Goal: Download file/media

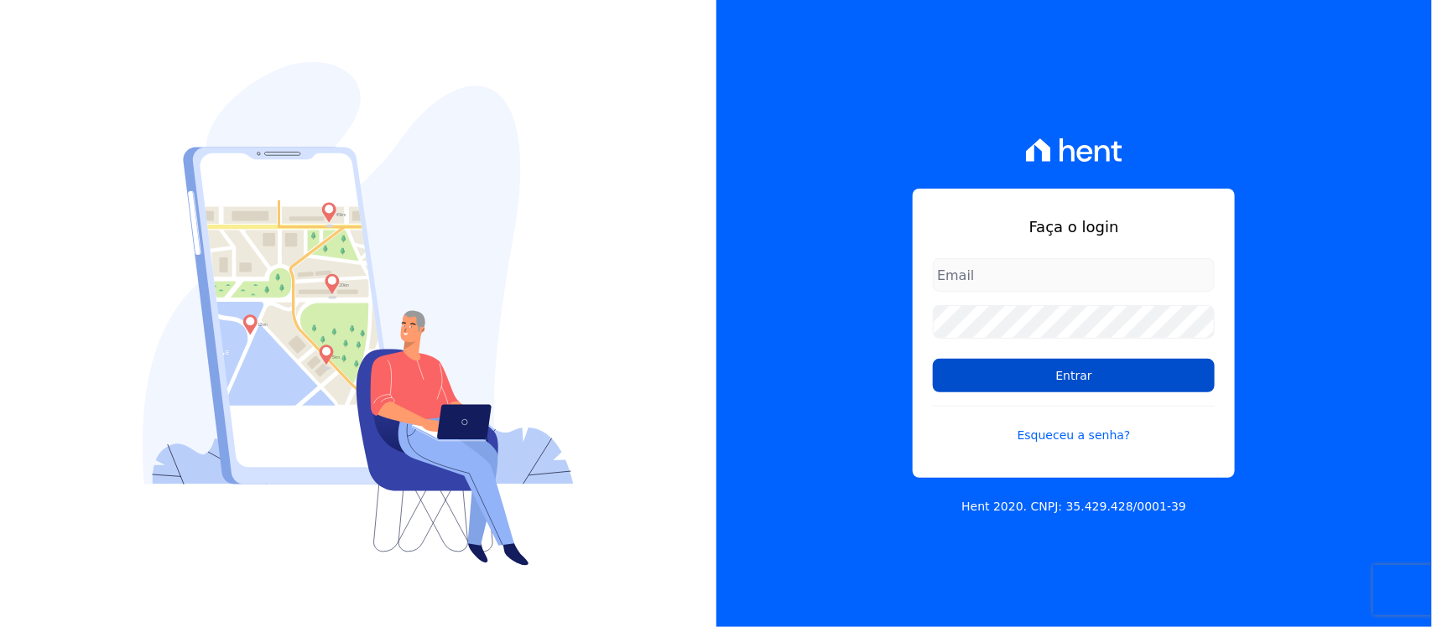
type input "[PERSON_NAME][EMAIL_ADDRESS][PERSON_NAME][DOMAIN_NAME]"
click at [1032, 380] on input "Entrar" at bounding box center [1074, 376] width 282 height 34
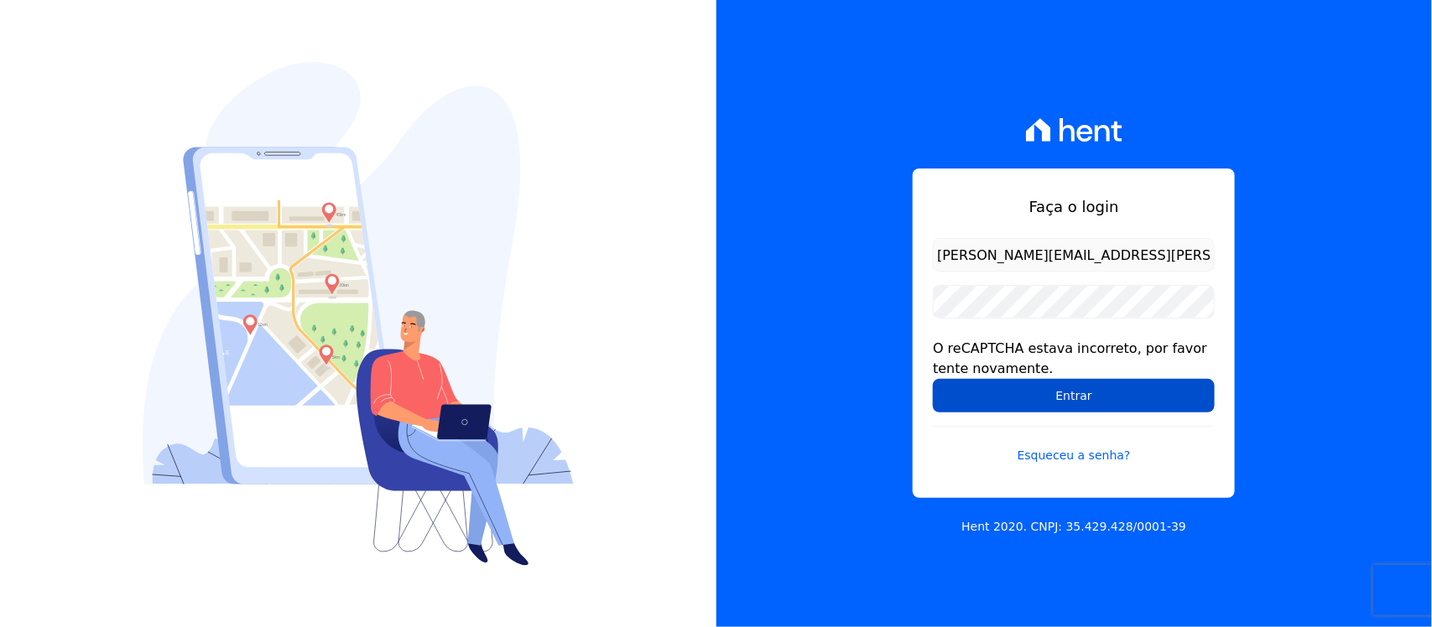
click at [1021, 404] on input "Entrar" at bounding box center [1074, 396] width 282 height 34
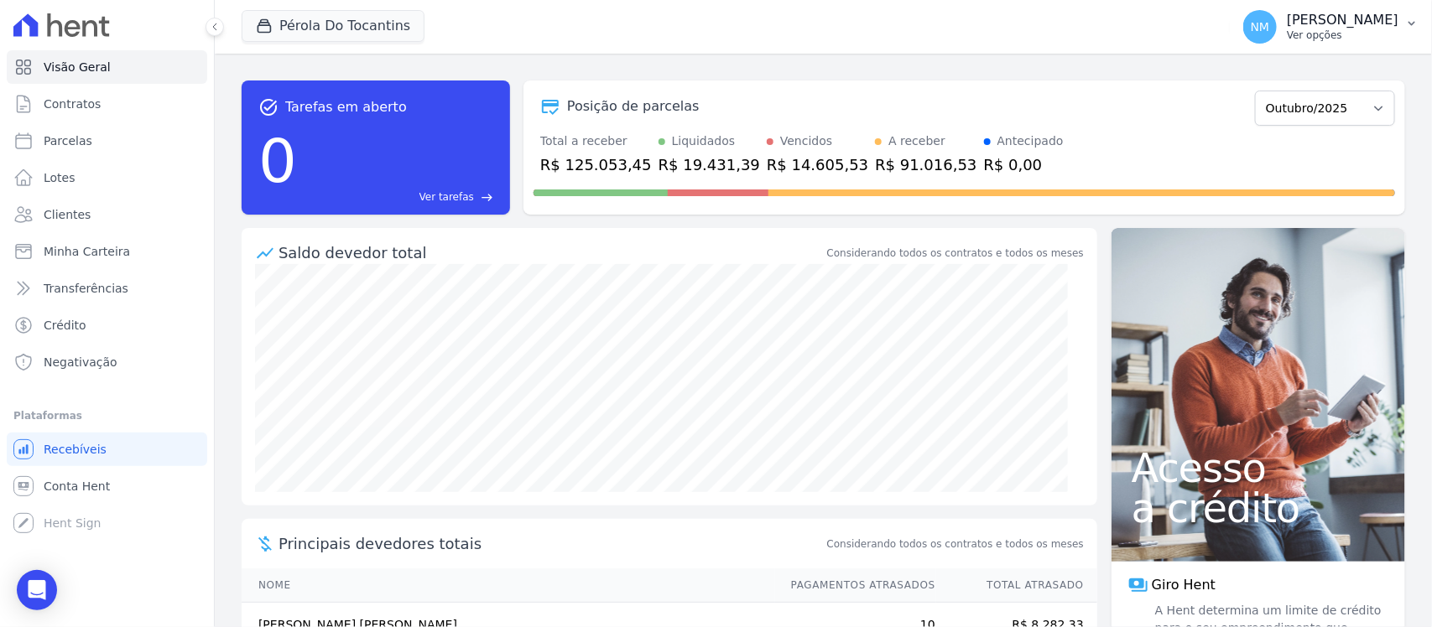
click at [1407, 35] on button "NM [PERSON_NAME] Ver opções" at bounding box center [1331, 26] width 202 height 47
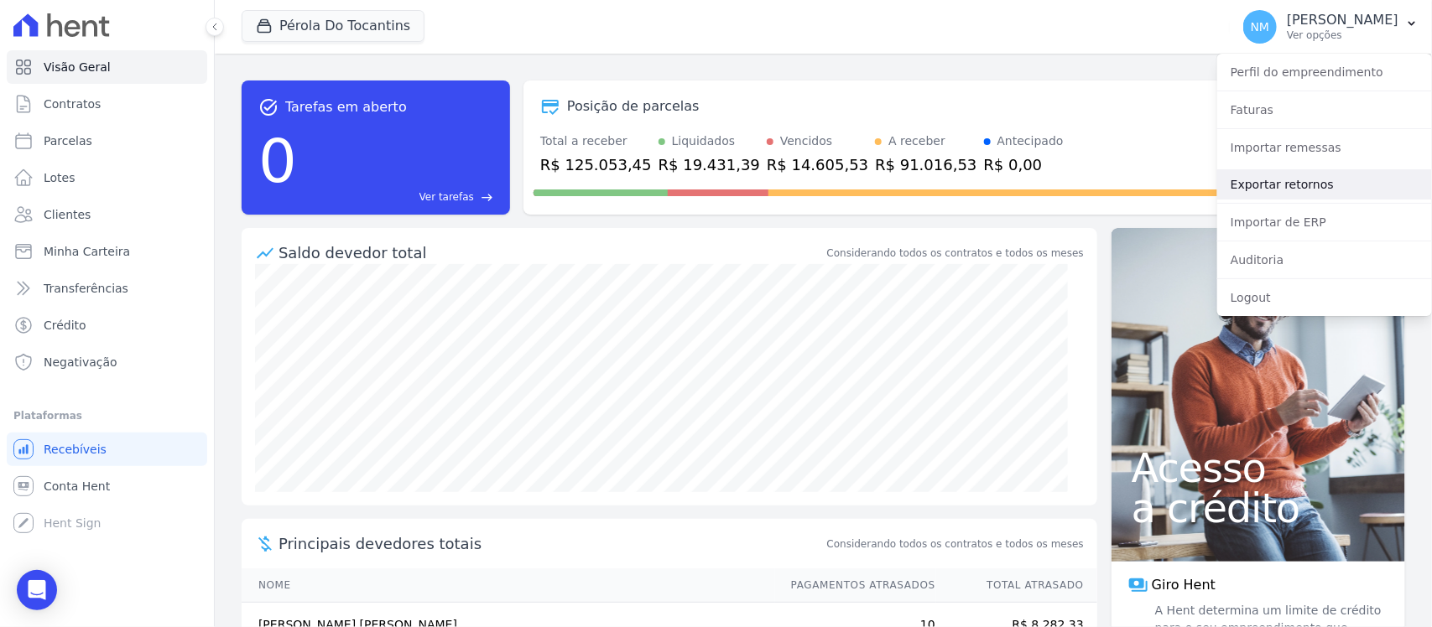
click at [1313, 181] on link "Exportar retornos" at bounding box center [1324, 184] width 215 height 30
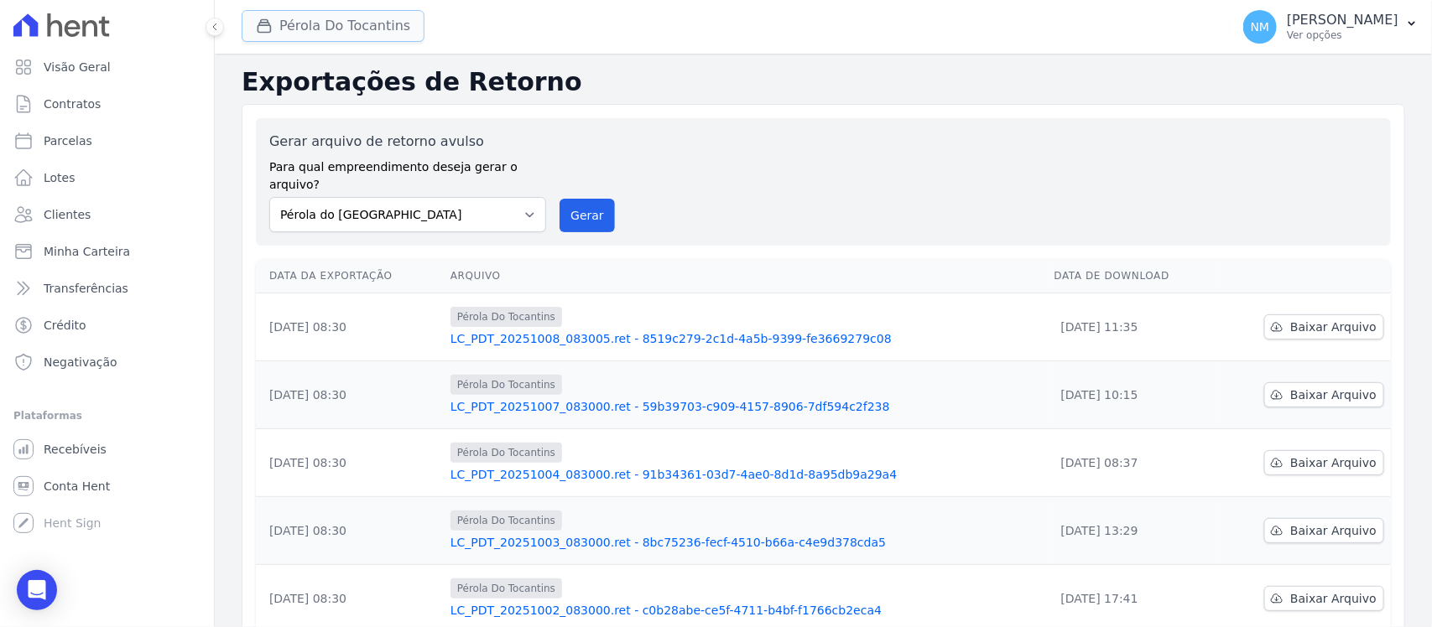
click at [344, 36] on button "Pérola Do Tocantins" at bounding box center [333, 26] width 183 height 32
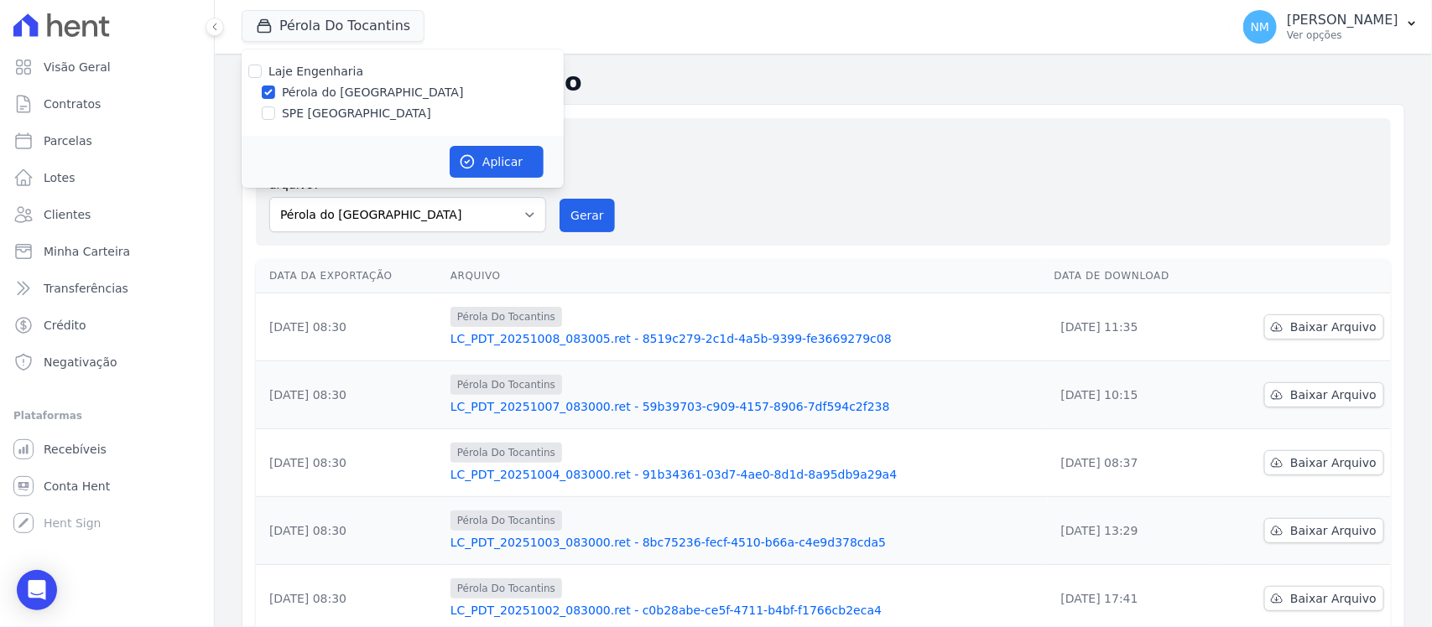
click at [335, 112] on label "SPE [GEOGRAPHIC_DATA]" at bounding box center [356, 114] width 149 height 18
click at [275, 112] on input "SPE [GEOGRAPHIC_DATA]" at bounding box center [268, 113] width 13 height 13
checkbox input "true"
click at [338, 94] on label "Pérola do [GEOGRAPHIC_DATA]" at bounding box center [373, 93] width 182 height 18
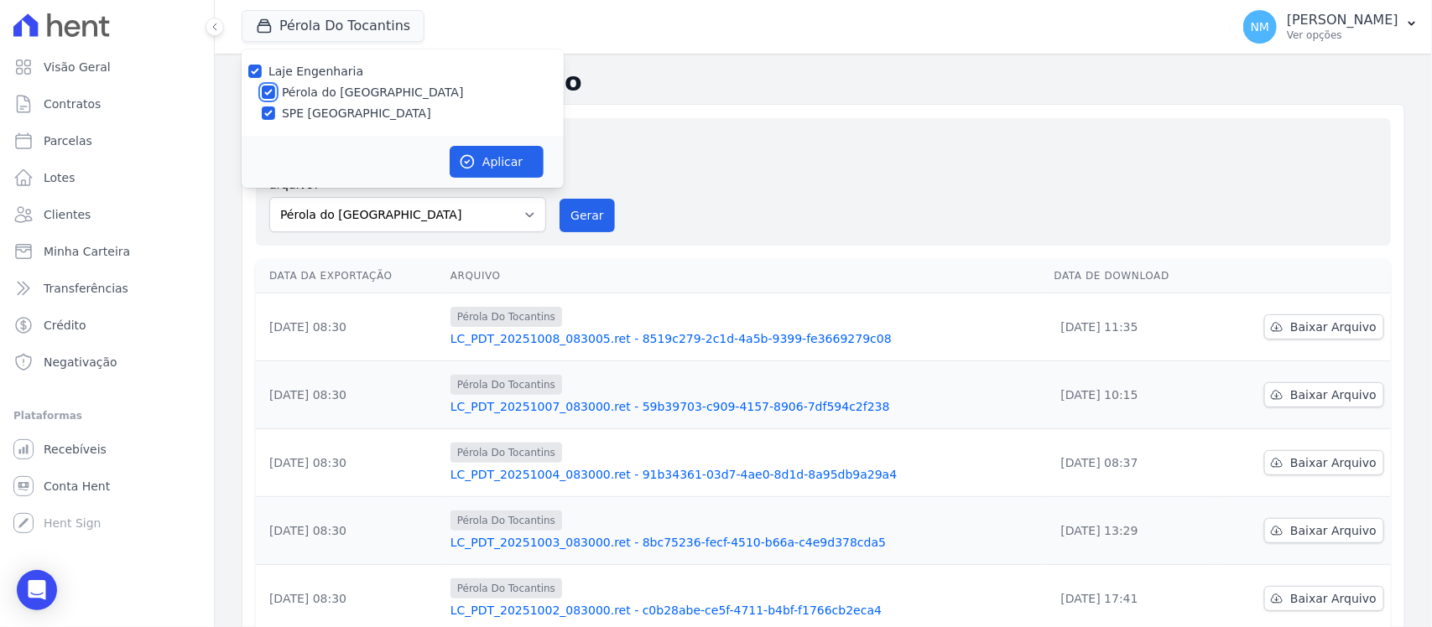
click at [275, 94] on input "Pérola do [GEOGRAPHIC_DATA]" at bounding box center [268, 92] width 13 height 13
checkbox input "false"
click at [492, 159] on button "Aplicar" at bounding box center [497, 162] width 94 height 32
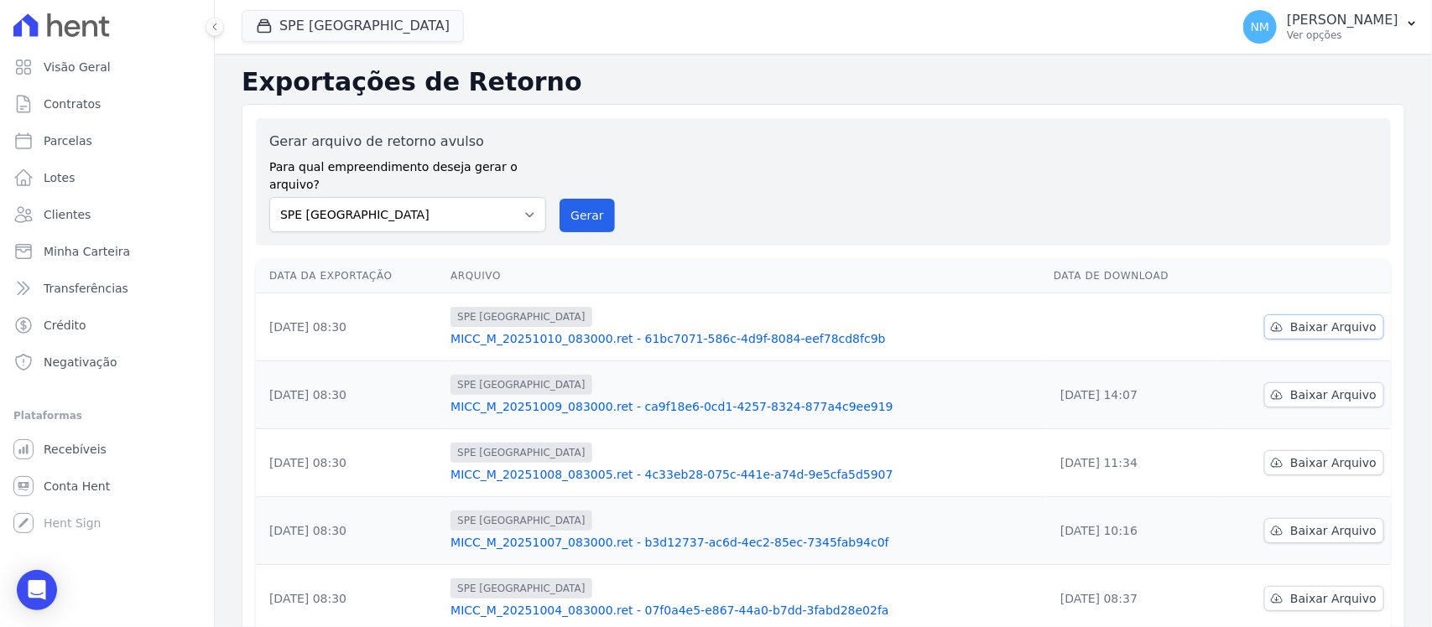
click at [1313, 319] on span "Baixar Arquivo" at bounding box center [1333, 327] width 86 height 17
click at [1290, 319] on span "Baixar Arquivo" at bounding box center [1333, 327] width 86 height 17
